Goal: Transaction & Acquisition: Download file/media

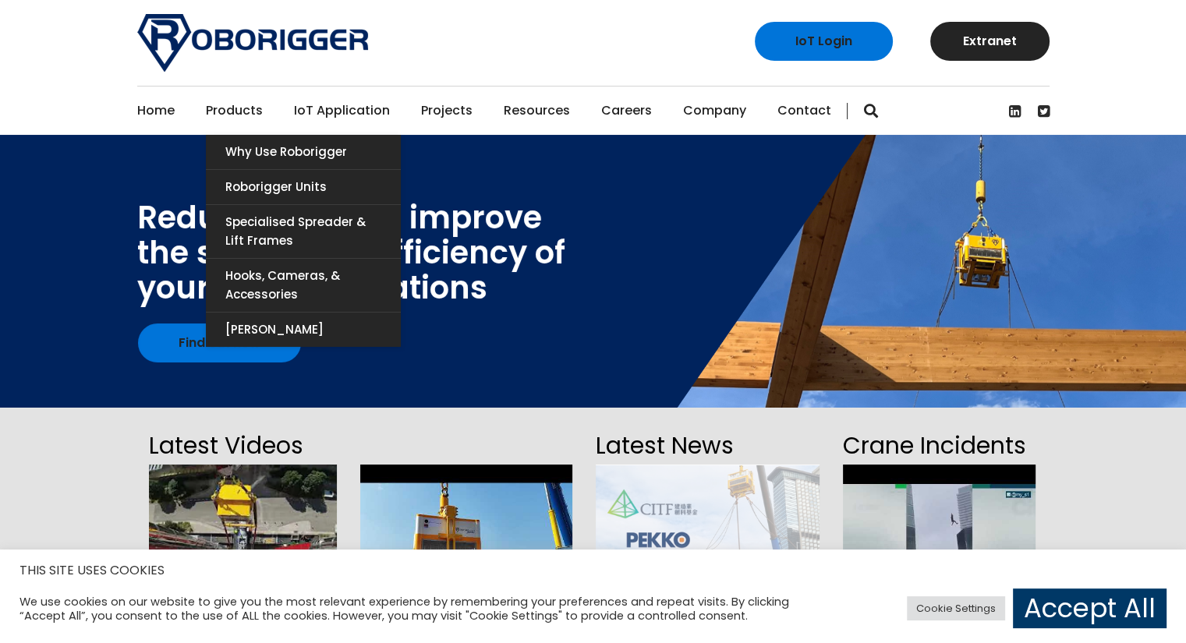
click at [236, 113] on link "Products" at bounding box center [234, 111] width 57 height 48
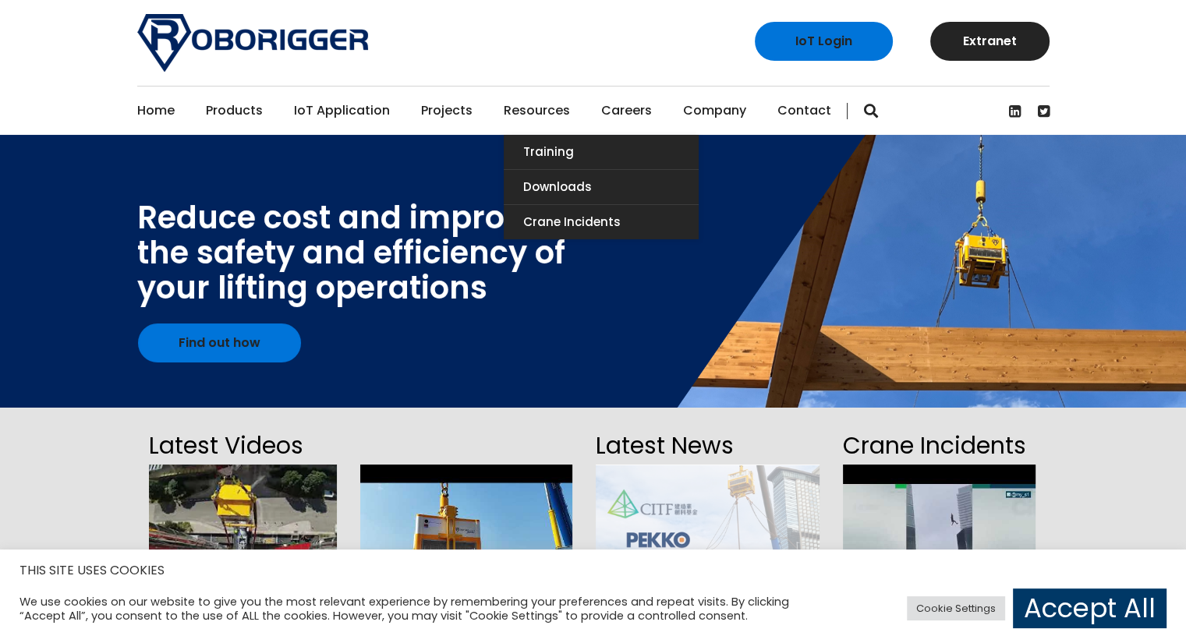
click at [511, 106] on link "Resources" at bounding box center [537, 111] width 66 height 48
click at [545, 183] on link "Downloads" at bounding box center [601, 187] width 195 height 34
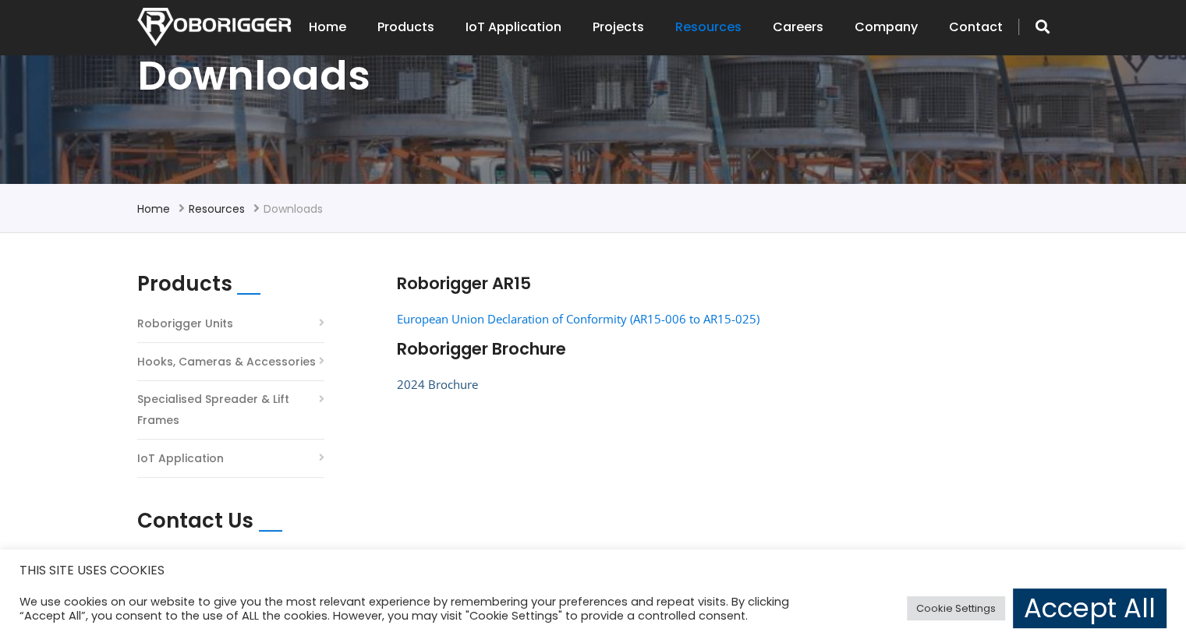
scroll to position [390, 0]
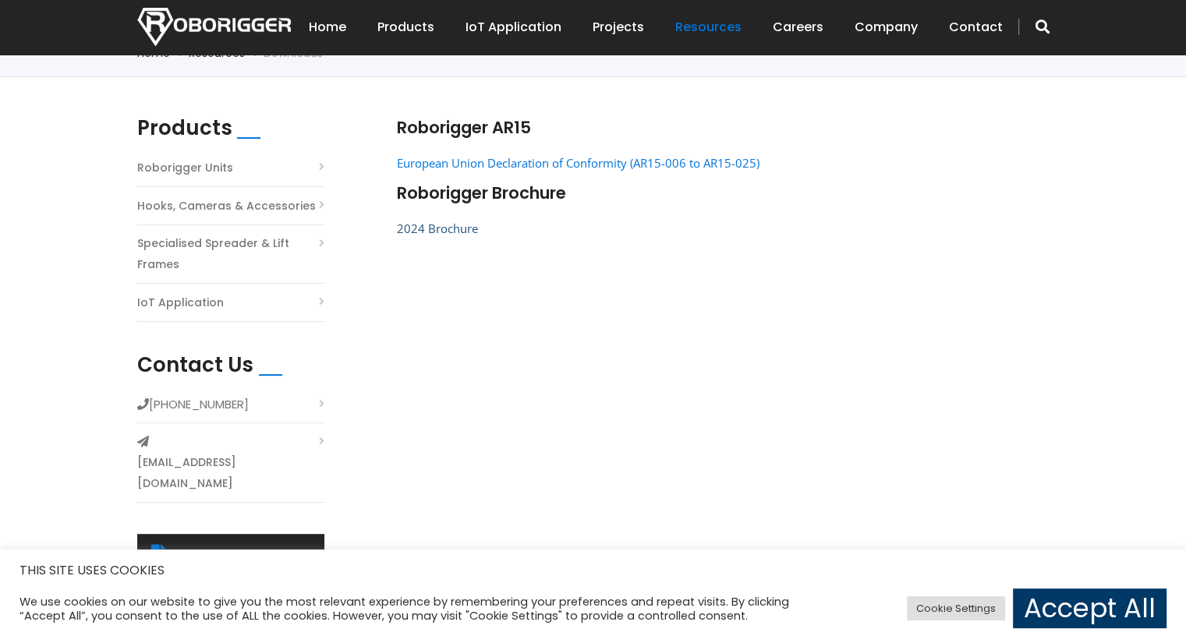
click at [426, 228] on link "2024 Brochure" at bounding box center [437, 229] width 81 height 16
